Goal: Task Accomplishment & Management: Use online tool/utility

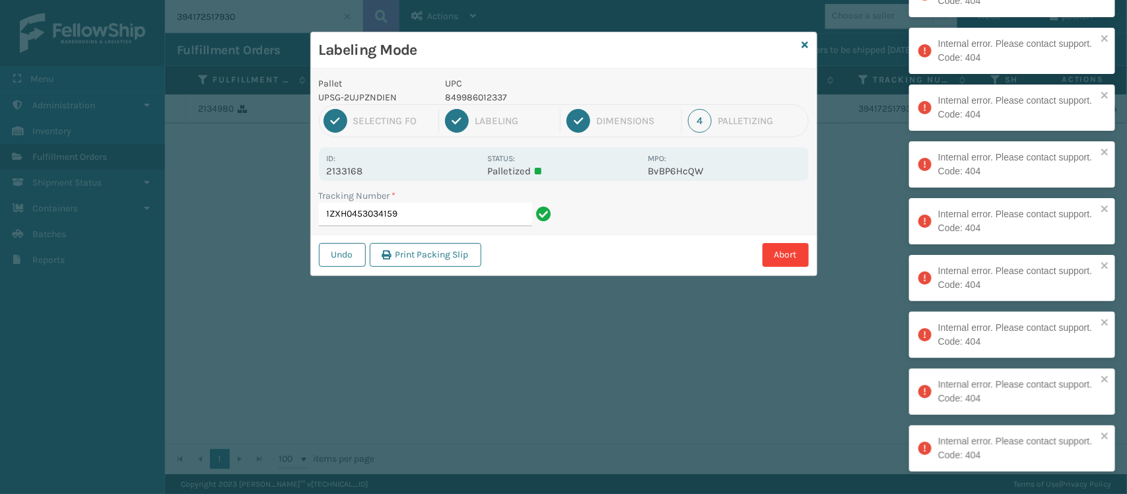
type input "1ZXH045303415"
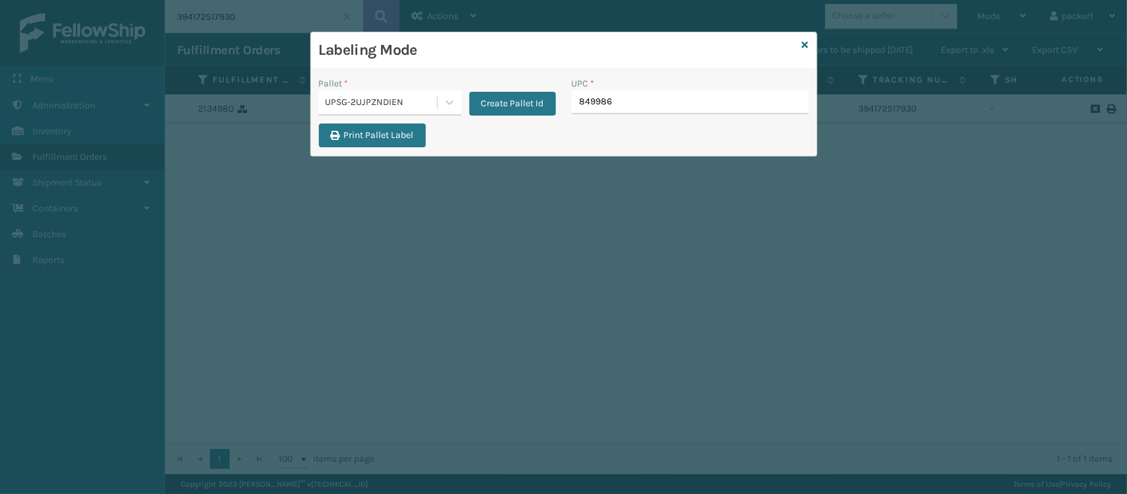
type input "8499860"
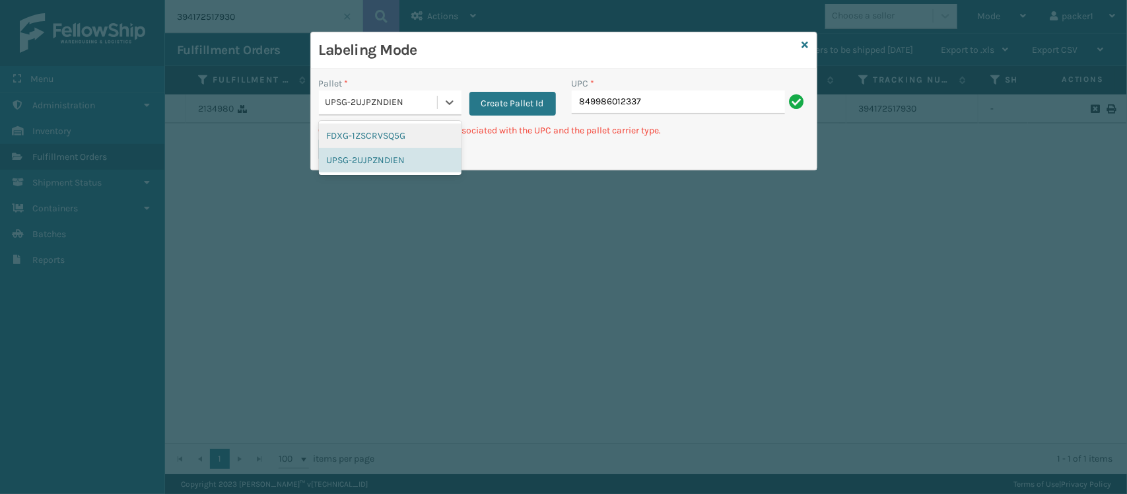
click at [391, 96] on div "UPSG-2UJPZNDIEN" at bounding box center [381, 103] width 113 height 14
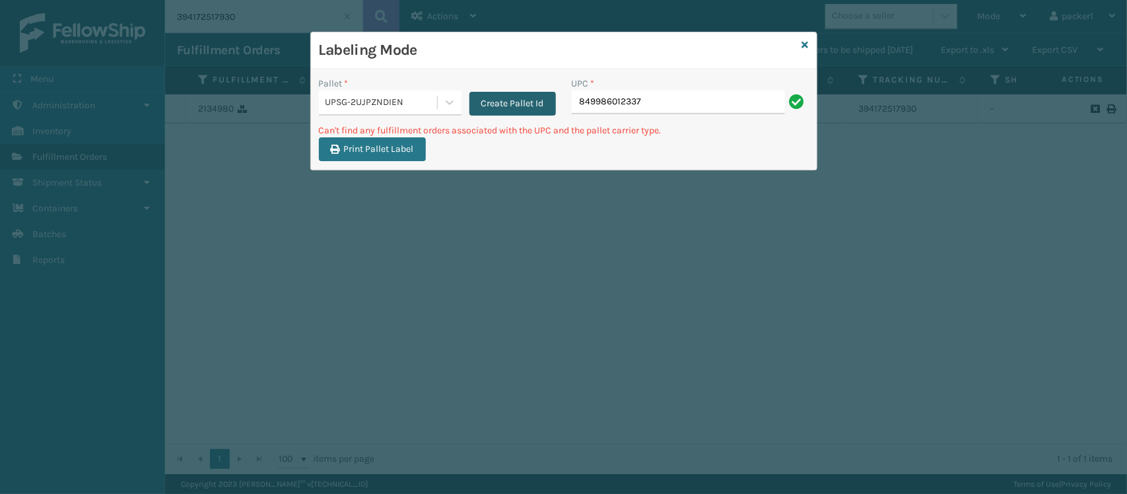
click at [485, 103] on button "Create Pallet Id" at bounding box center [512, 104] width 86 height 24
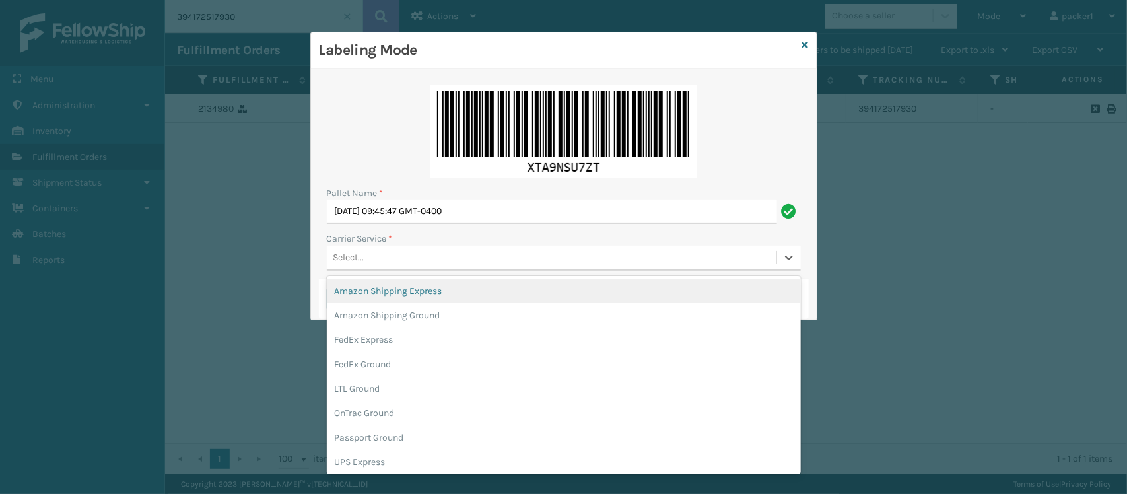
click at [407, 259] on div "Select..." at bounding box center [552, 258] width 450 height 22
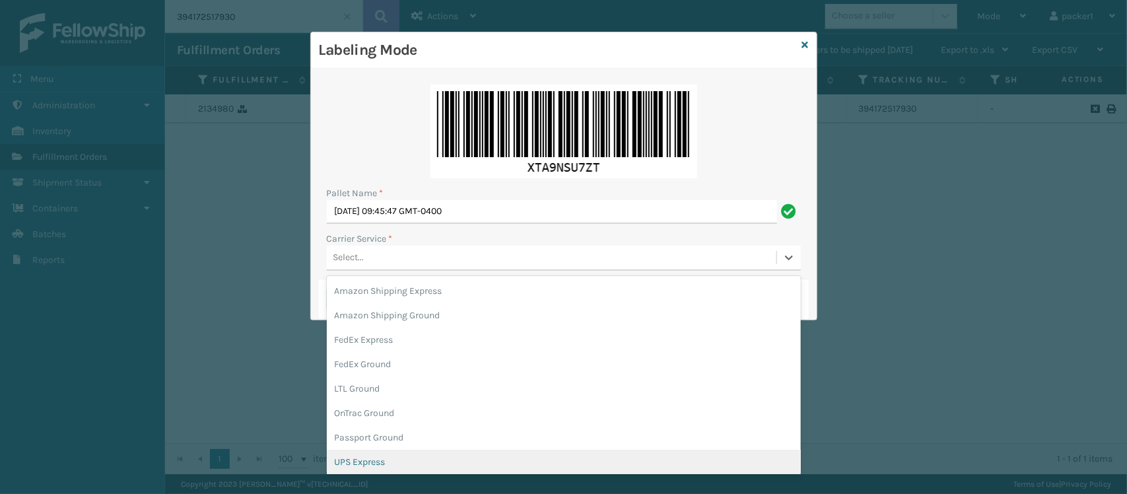
click at [365, 450] on div "UPS Express" at bounding box center [564, 462] width 474 height 24
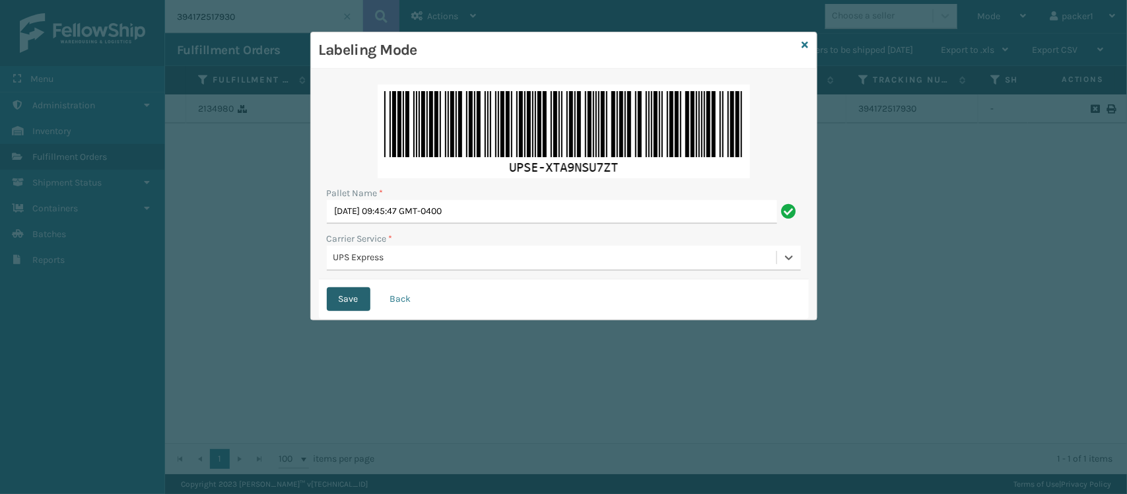
click at [339, 298] on button "Save" at bounding box center [349, 299] width 44 height 24
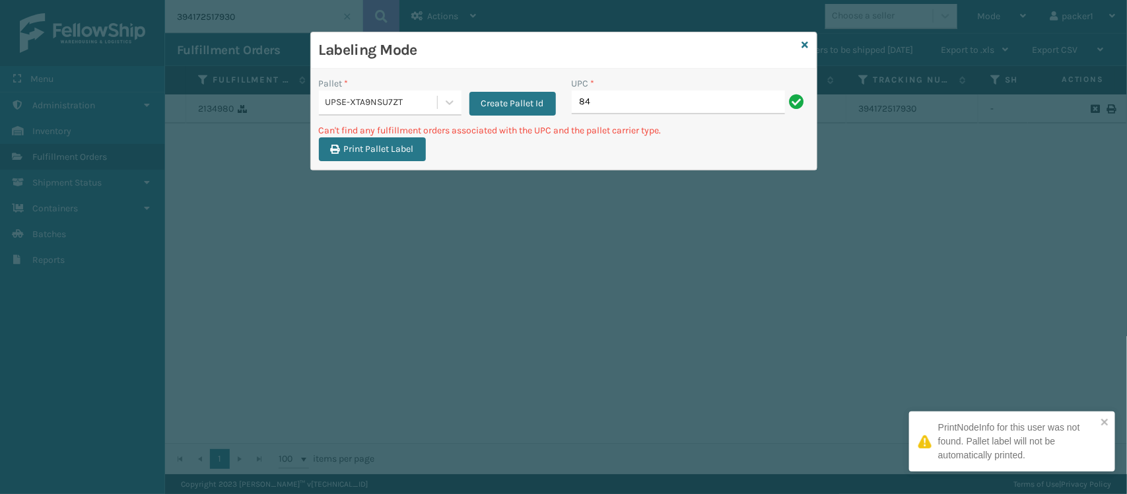
type input "8"
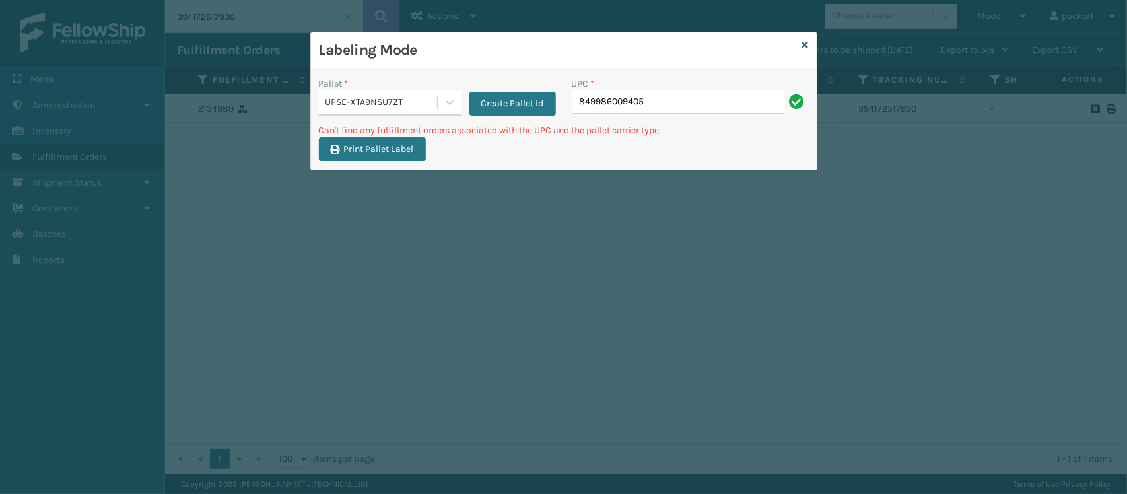
click at [397, 97] on div "UPSE-XTA9NSU7ZT" at bounding box center [381, 103] width 113 height 14
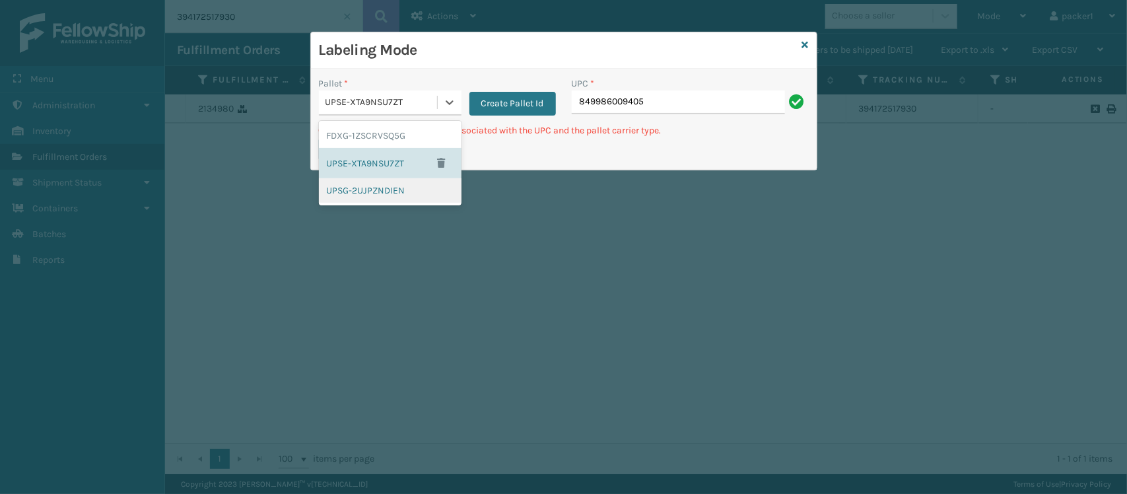
click at [360, 193] on div "UPSG-2UJPZNDIEN" at bounding box center [390, 190] width 143 height 24
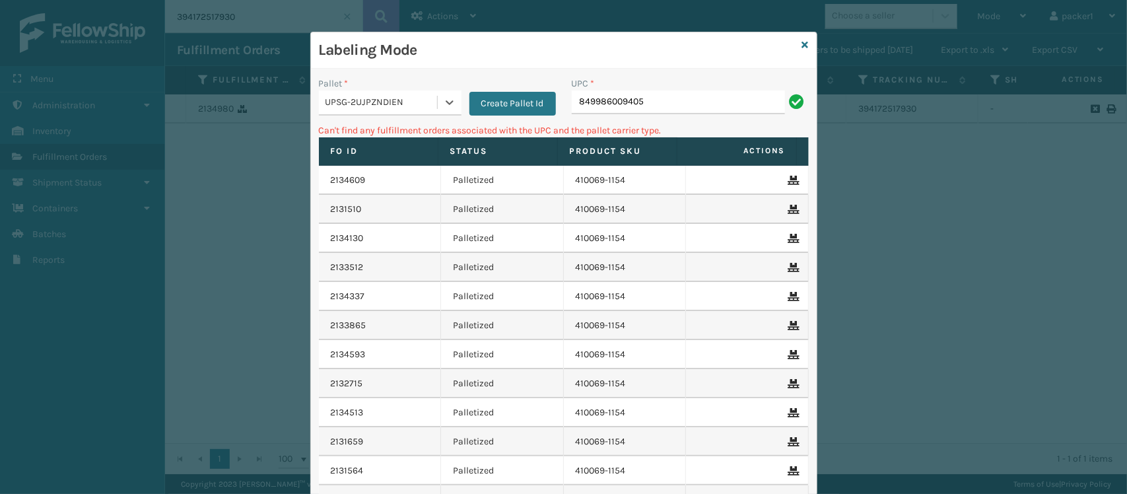
click at [724, 89] on div "UPC *" at bounding box center [690, 84] width 237 height 14
click at [714, 99] on input "849986009405" at bounding box center [678, 102] width 213 height 24
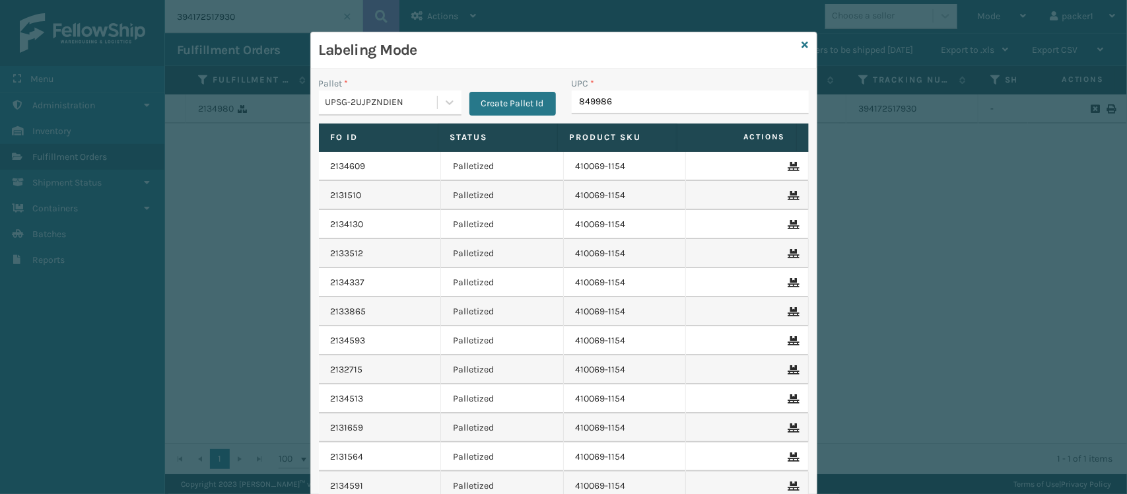
type input "8499860"
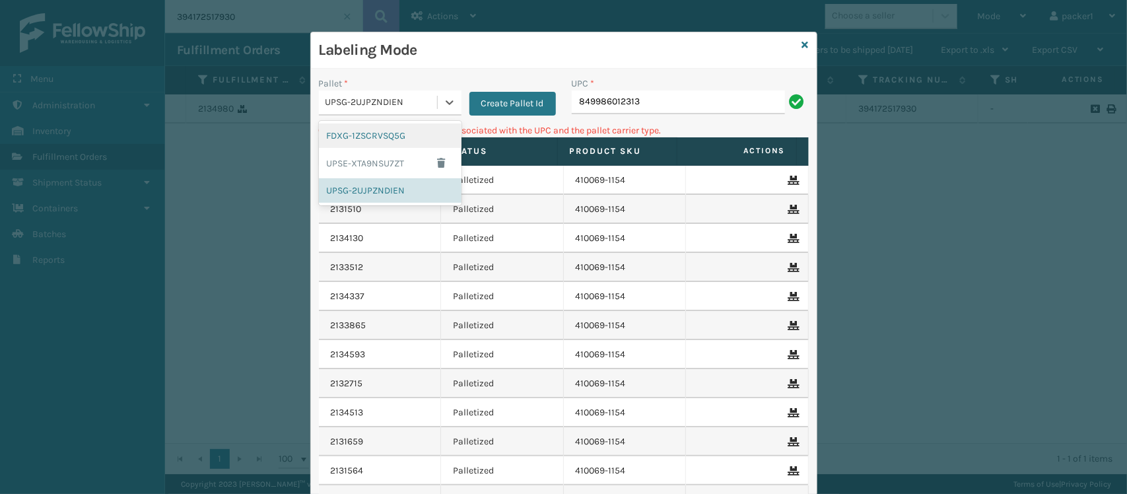
click at [357, 107] on div "UPSG-2UJPZNDIEN" at bounding box center [381, 103] width 113 height 14
click at [354, 162] on div "UPSE-XTA9NSU7ZT" at bounding box center [390, 163] width 143 height 30
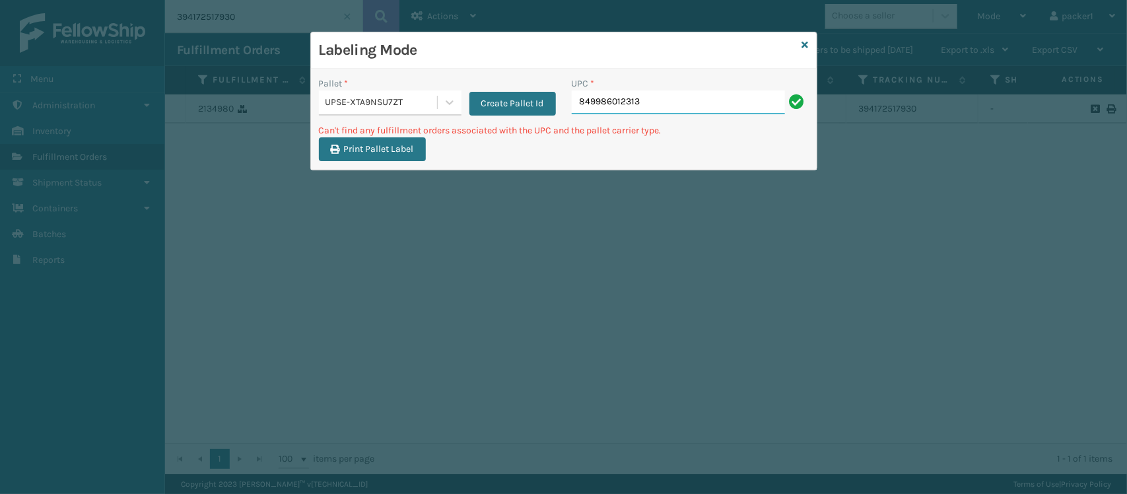
click at [782, 103] on input "849986012313" at bounding box center [678, 102] width 213 height 24
